Goal: Transaction & Acquisition: Purchase product/service

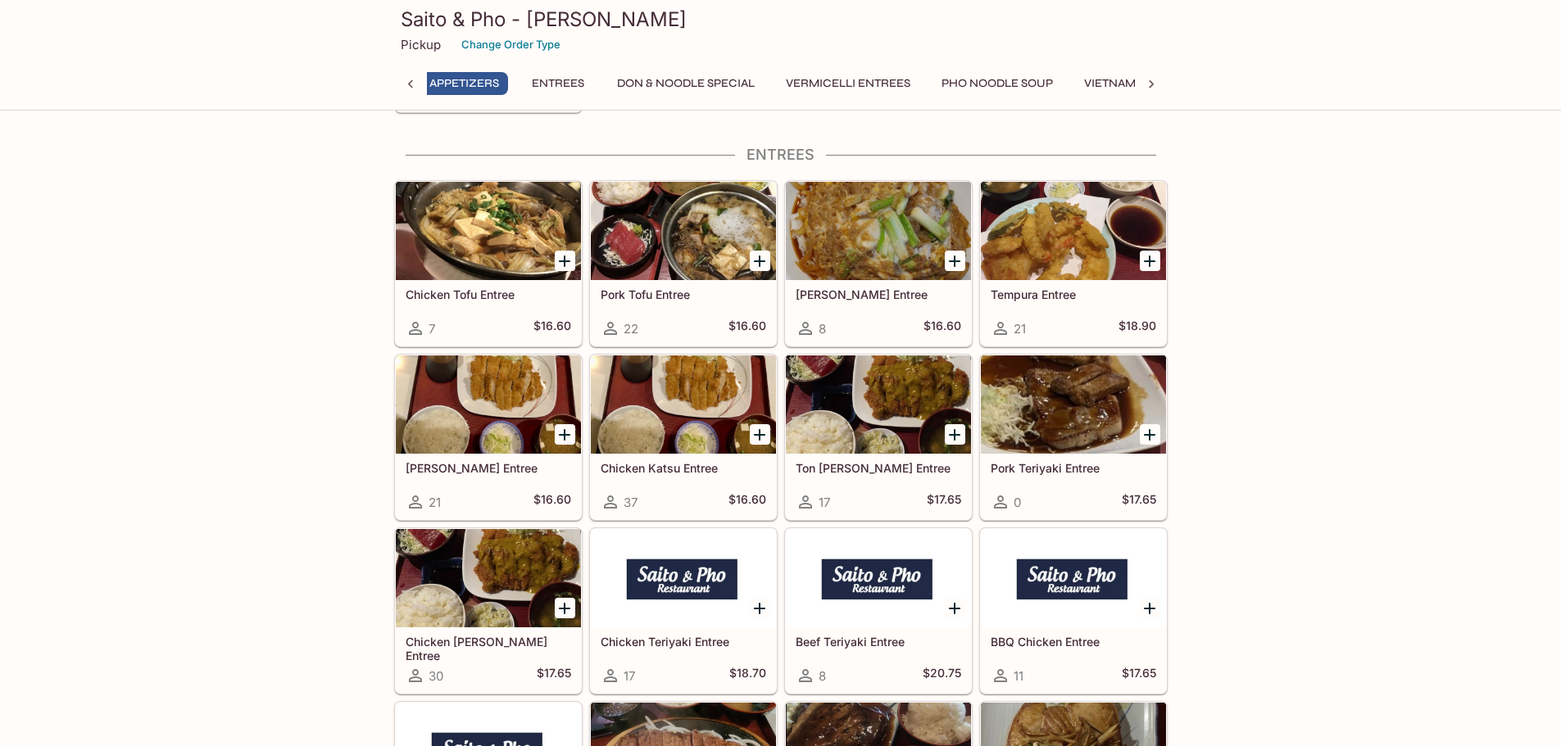
scroll to position [0, 7]
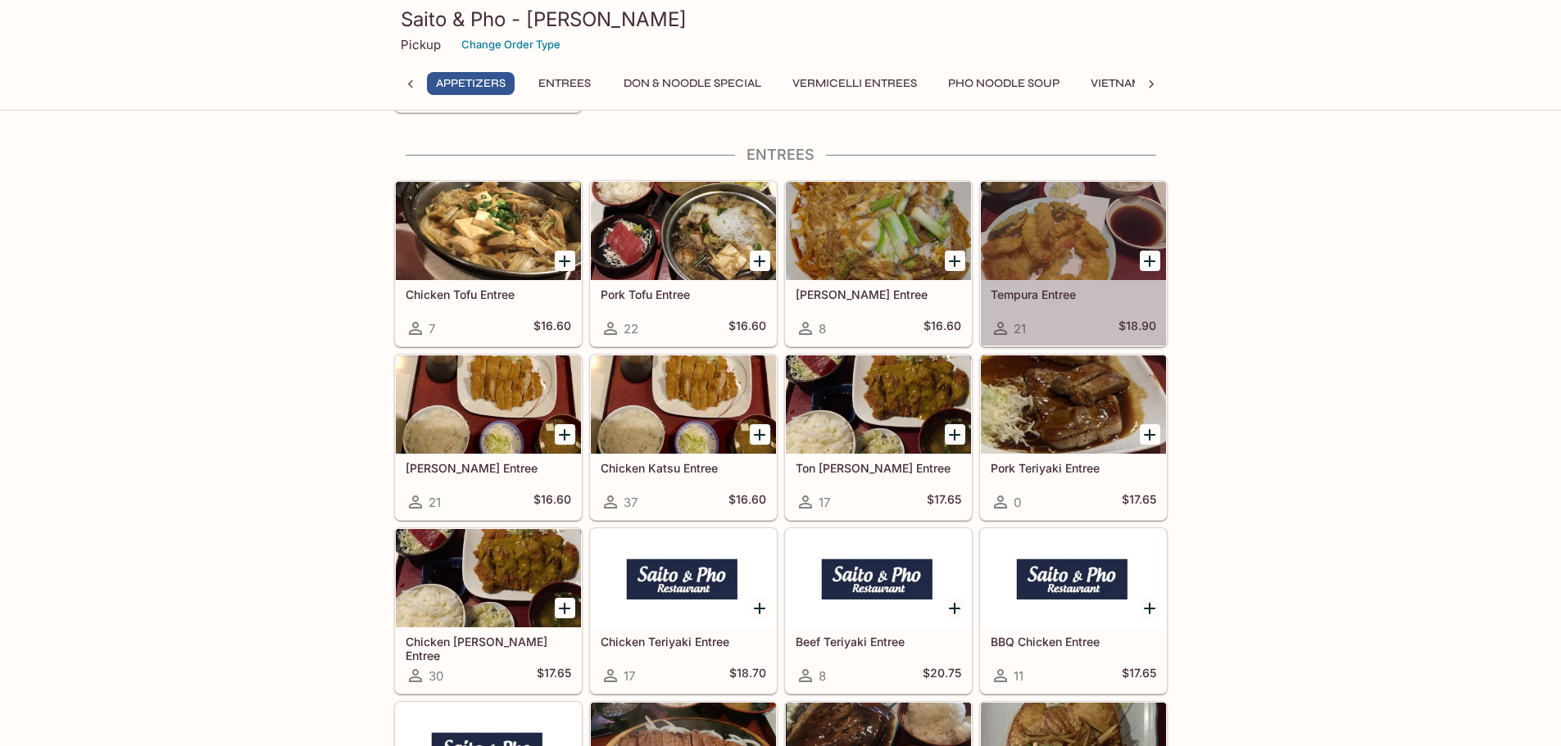
click at [1032, 265] on div at bounding box center [1073, 231] width 185 height 98
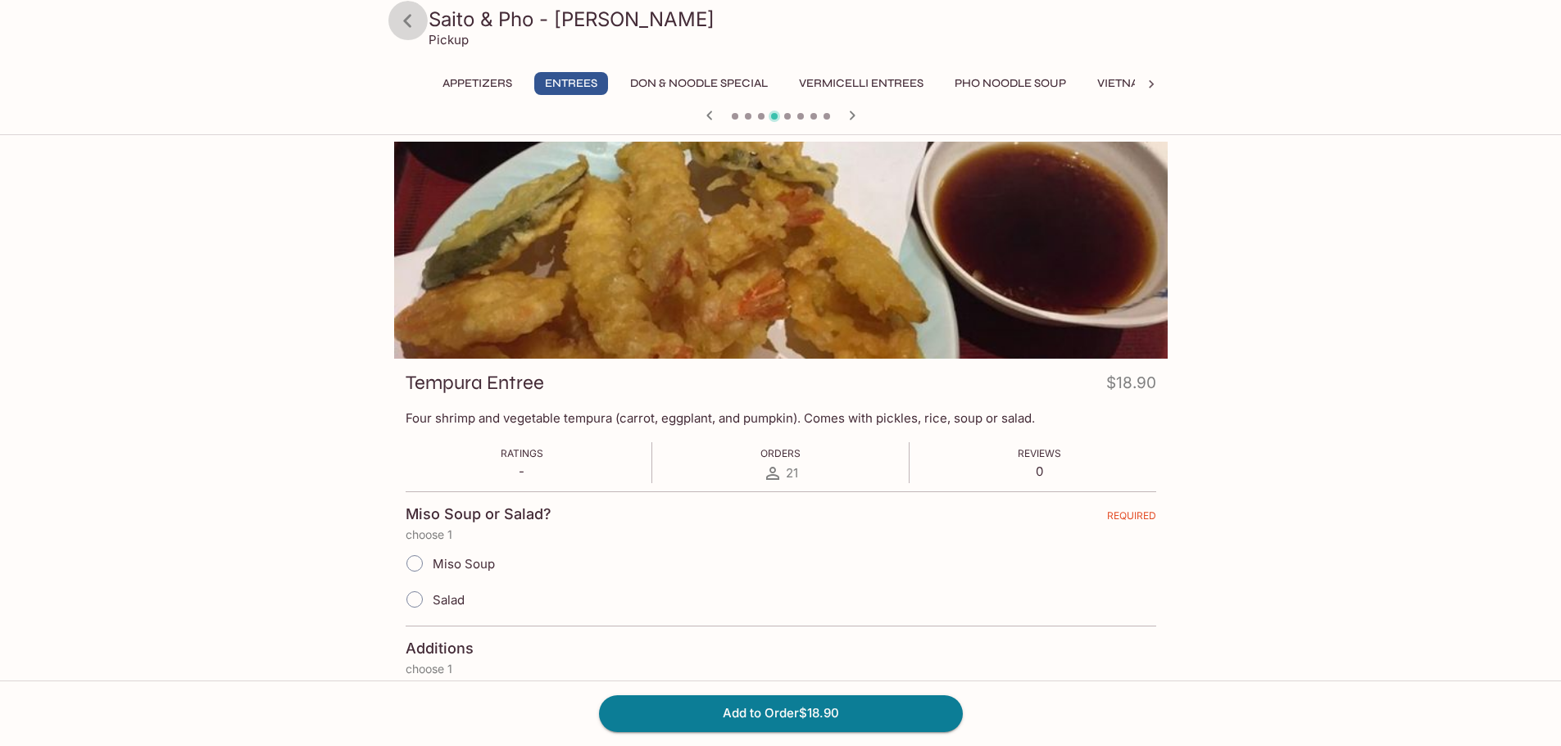
click at [404, 17] on icon at bounding box center [407, 21] width 29 height 29
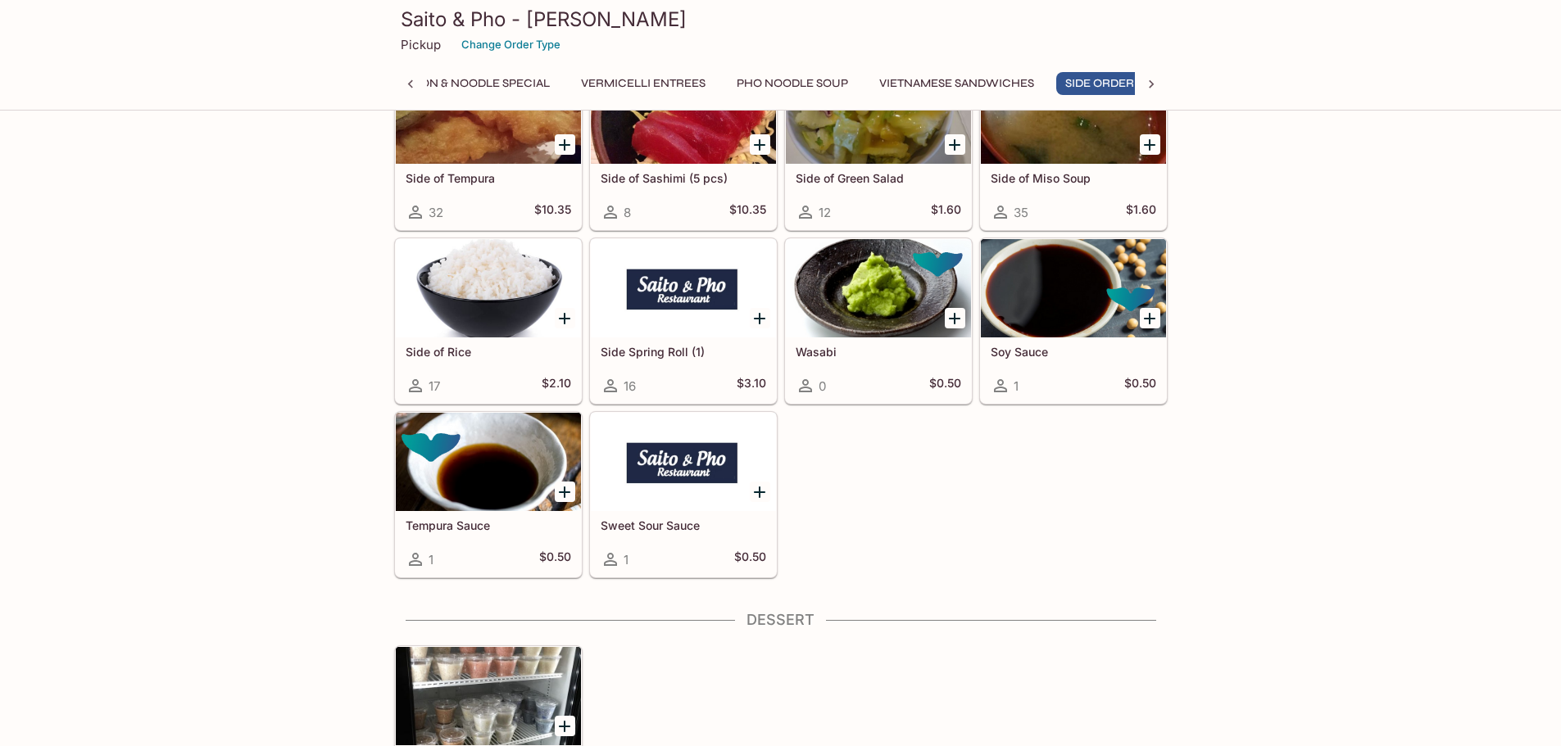
scroll to position [0, 236]
click at [484, 183] on h5 "Side of Tempura" at bounding box center [489, 178] width 166 height 14
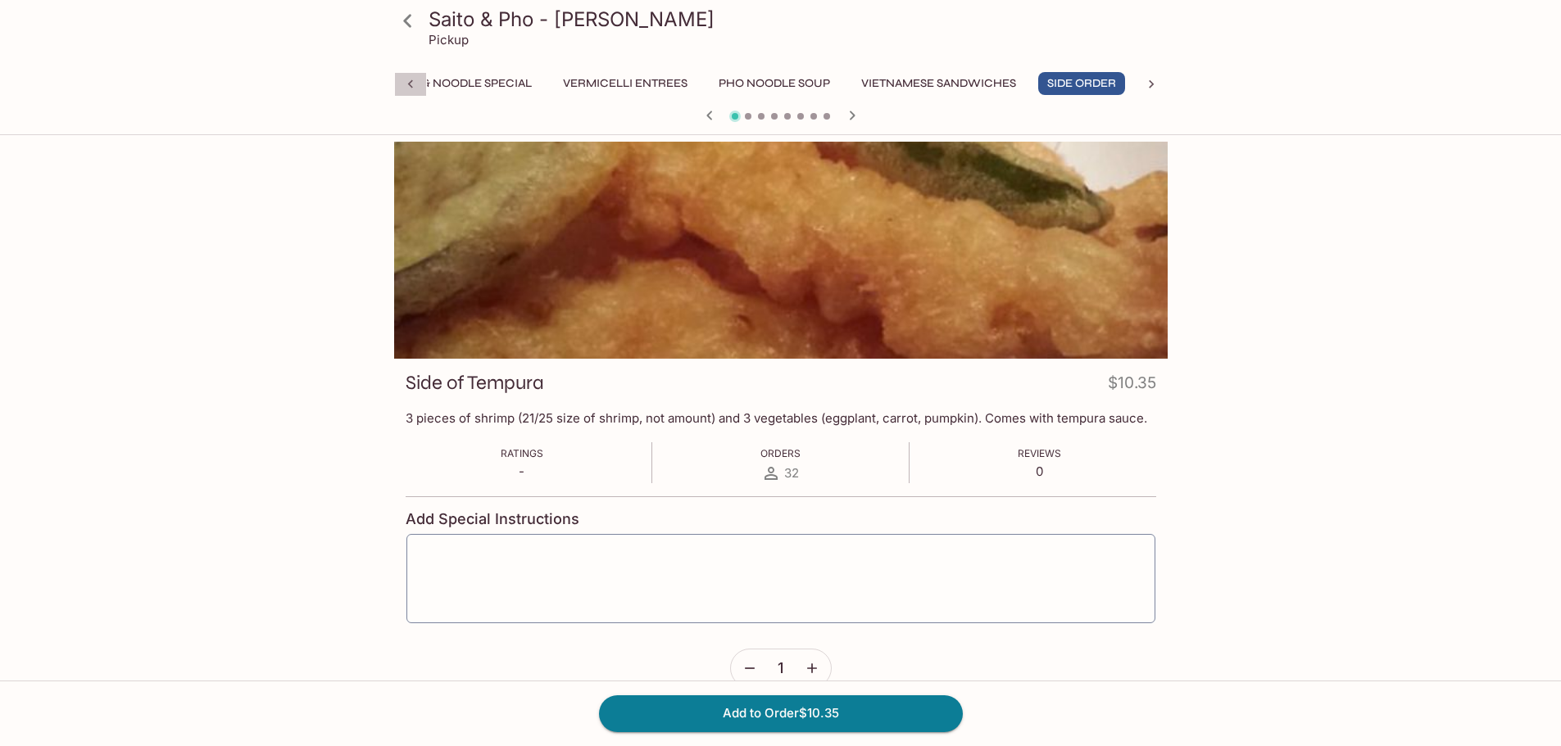
click at [405, 85] on icon at bounding box center [410, 84] width 16 height 16
click at [418, 26] on icon at bounding box center [407, 21] width 29 height 29
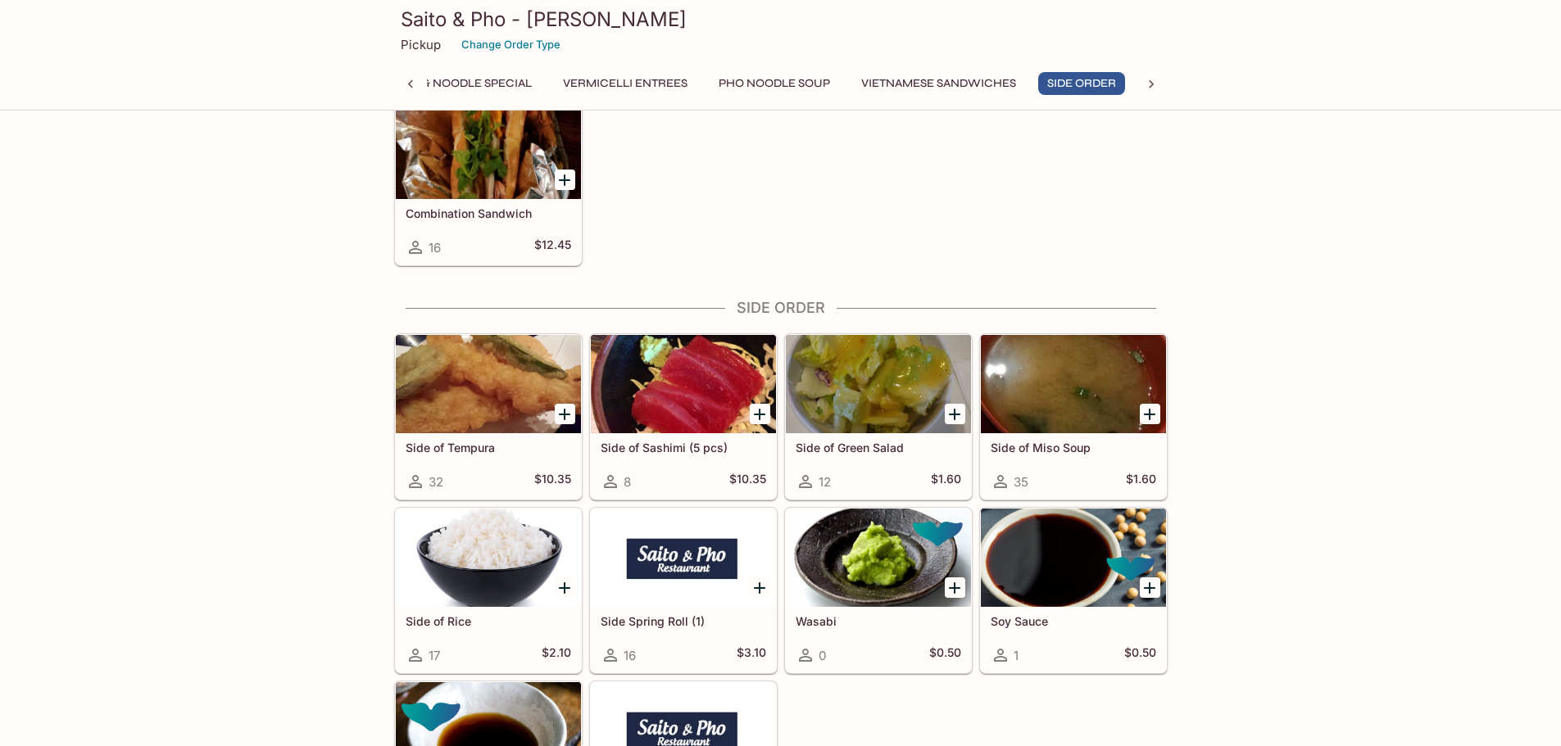
scroll to position [5053, 0]
